Goal: Transaction & Acquisition: Obtain resource

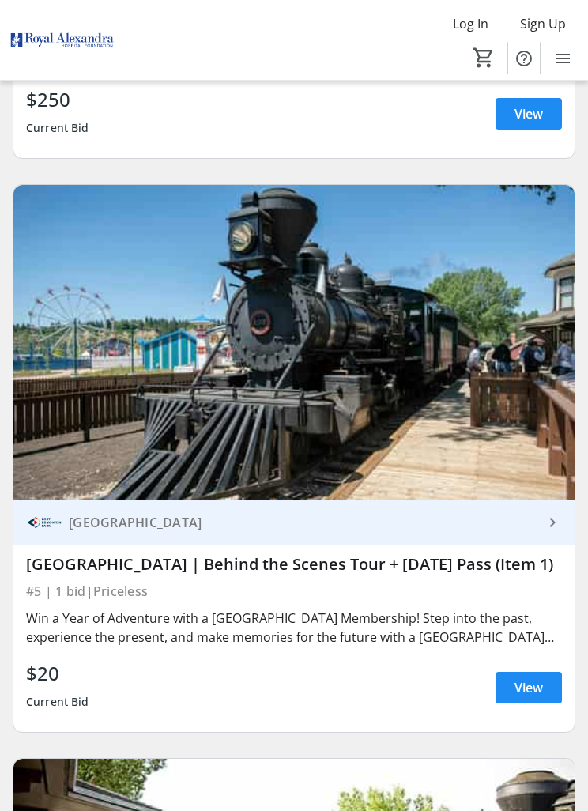
scroll to position [2395, 0]
click at [558, 627] on div "Win a Year of Adventure with a [GEOGRAPHIC_DATA] Membership! Step into the past…" at bounding box center [294, 627] width 536 height 38
click at [533, 697] on span "View" at bounding box center [528, 687] width 28 height 19
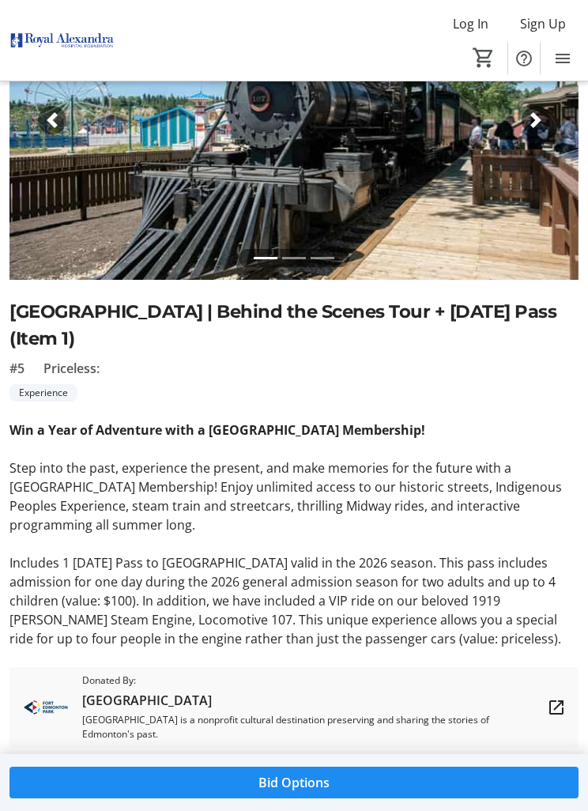
scroll to position [167, 0]
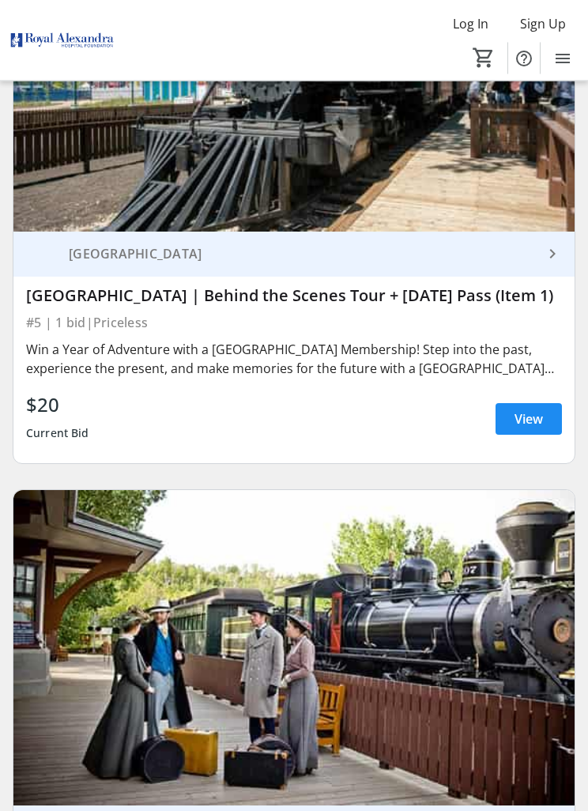
scroll to position [2665, 0]
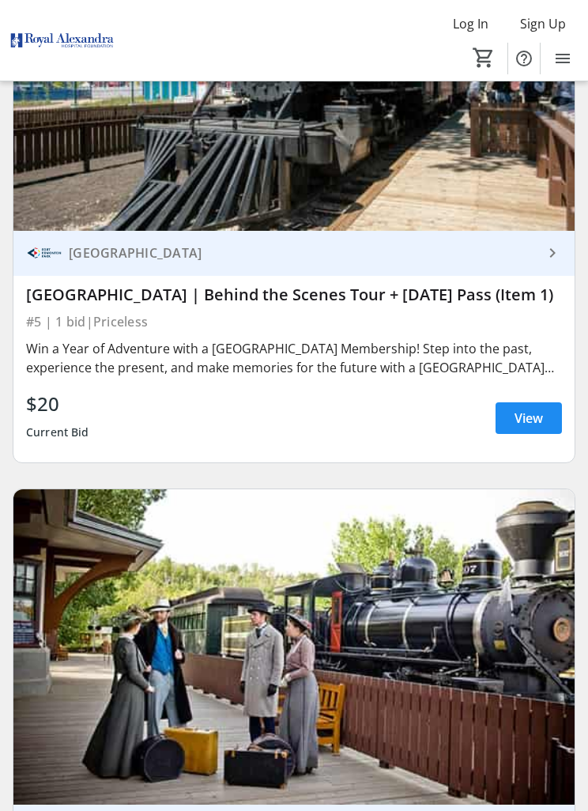
click at [536, 427] on span "View" at bounding box center [528, 417] width 28 height 19
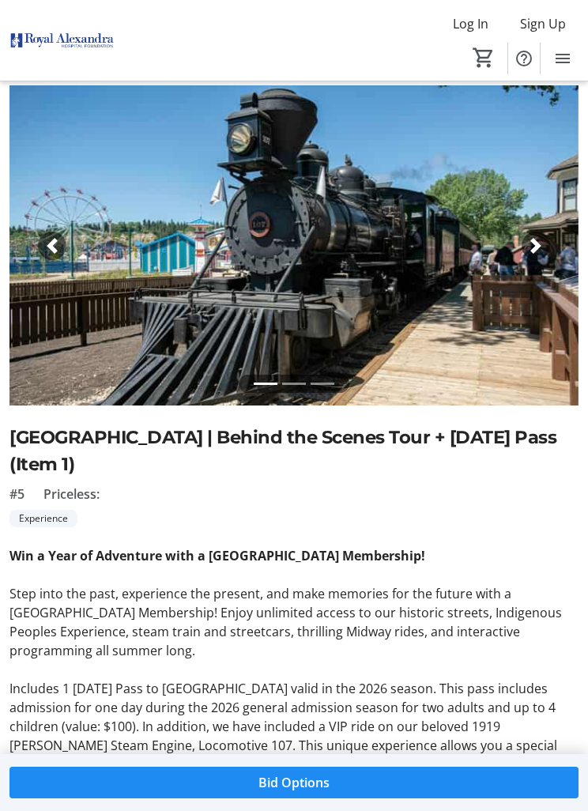
scroll to position [332, 0]
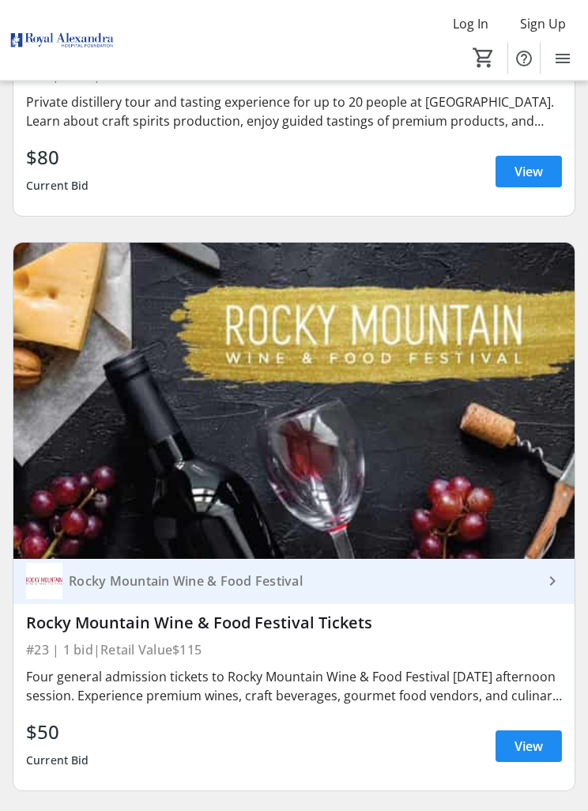
scroll to position [12687, 0]
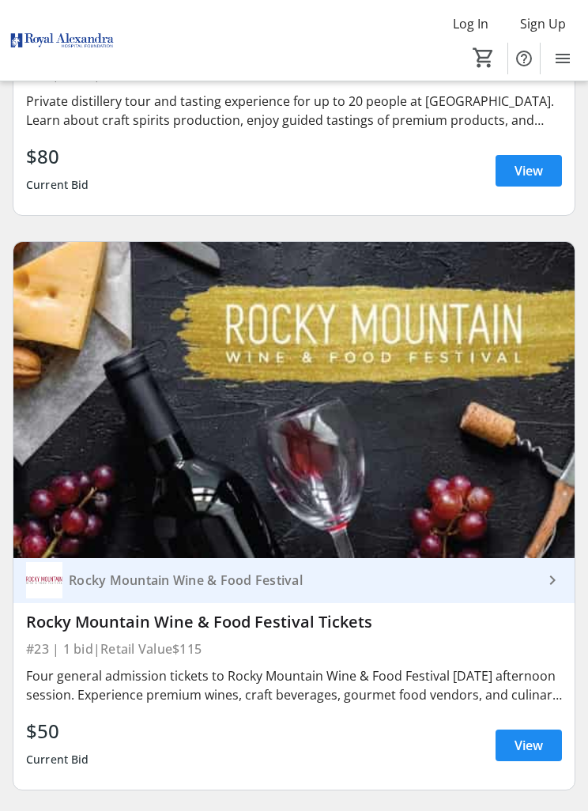
click at [528, 755] on span "View" at bounding box center [528, 745] width 28 height 19
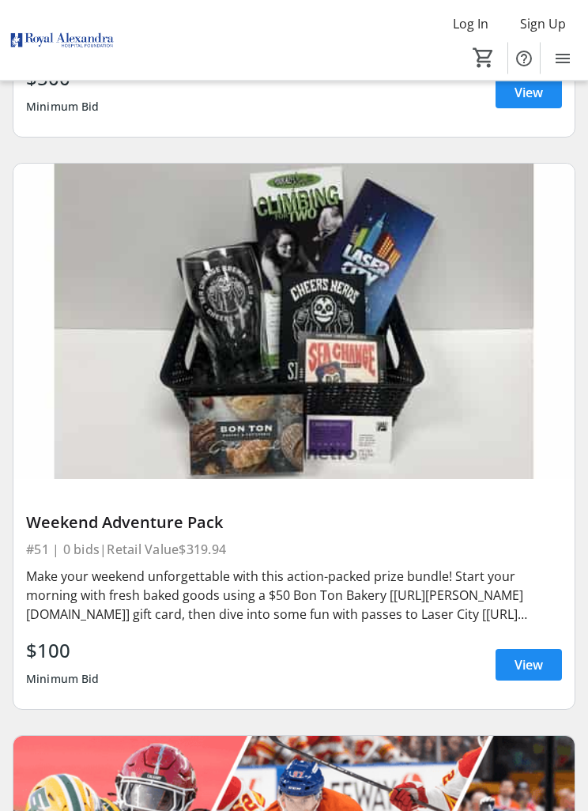
scroll to position [28834, 0]
click at [548, 683] on span at bounding box center [528, 664] width 66 height 38
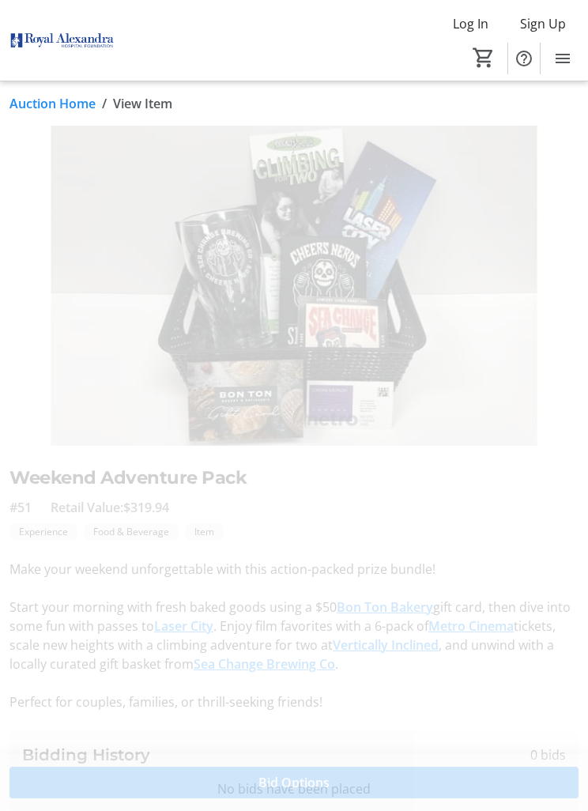
scroll to position [51, 0]
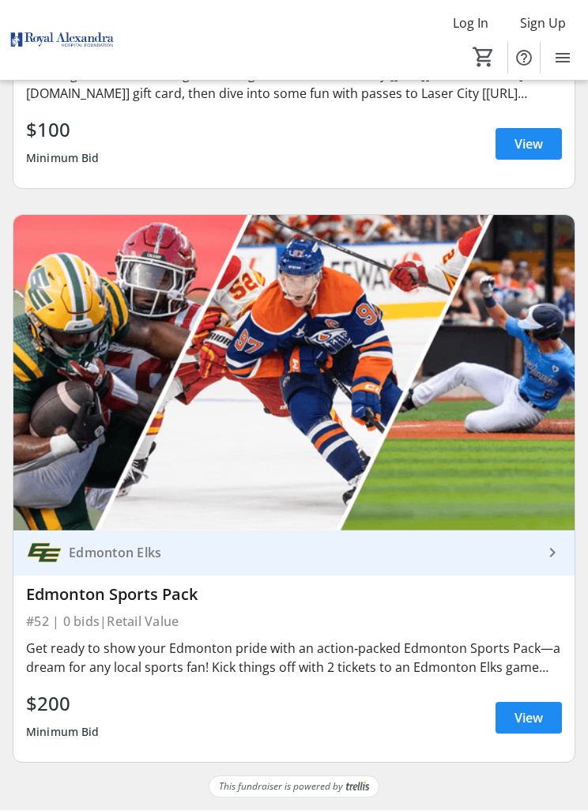
scroll to position [29392, 0]
